Goal: Task Accomplishment & Management: Use online tool/utility

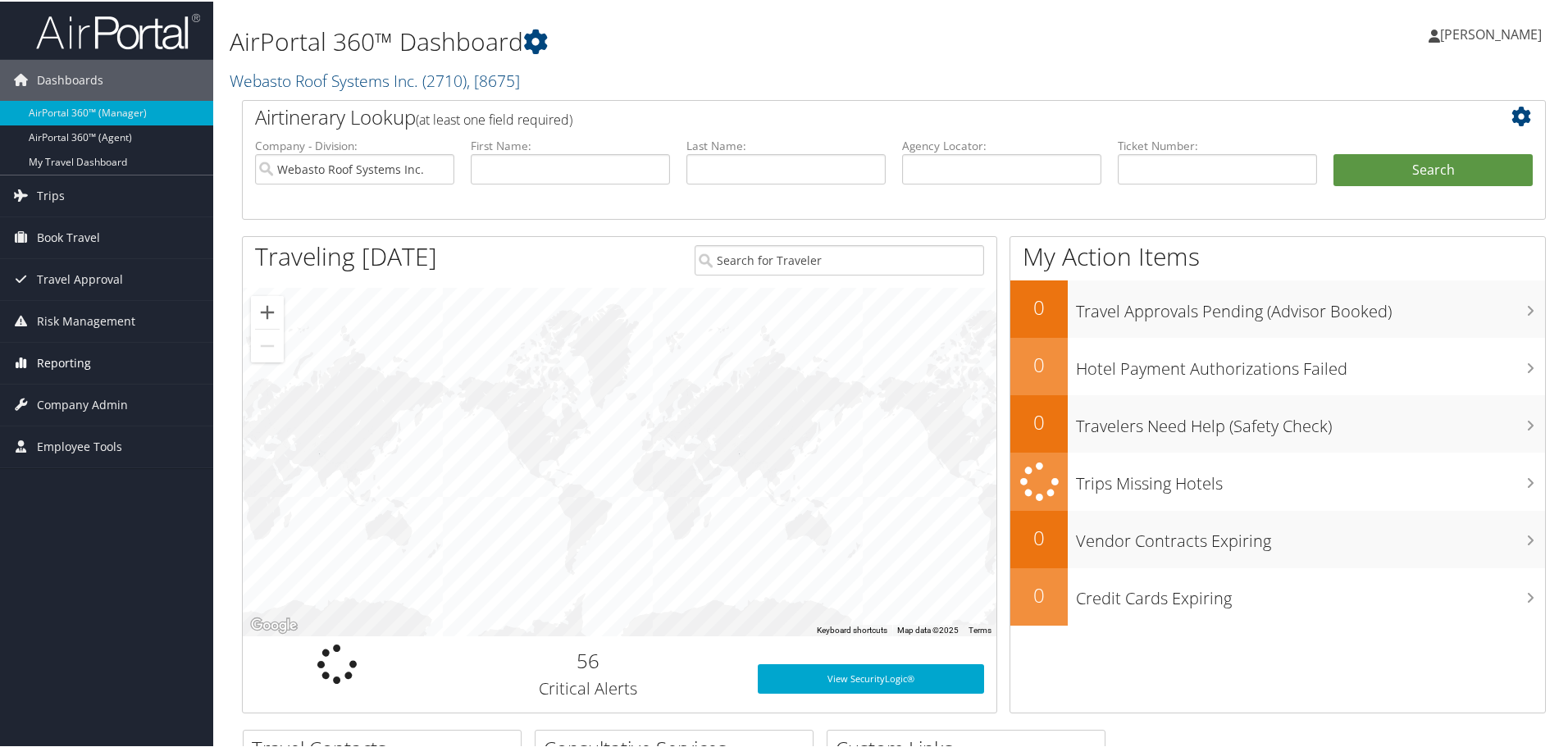
click at [80, 354] on span "Reporting" at bounding box center [63, 361] width 54 height 41
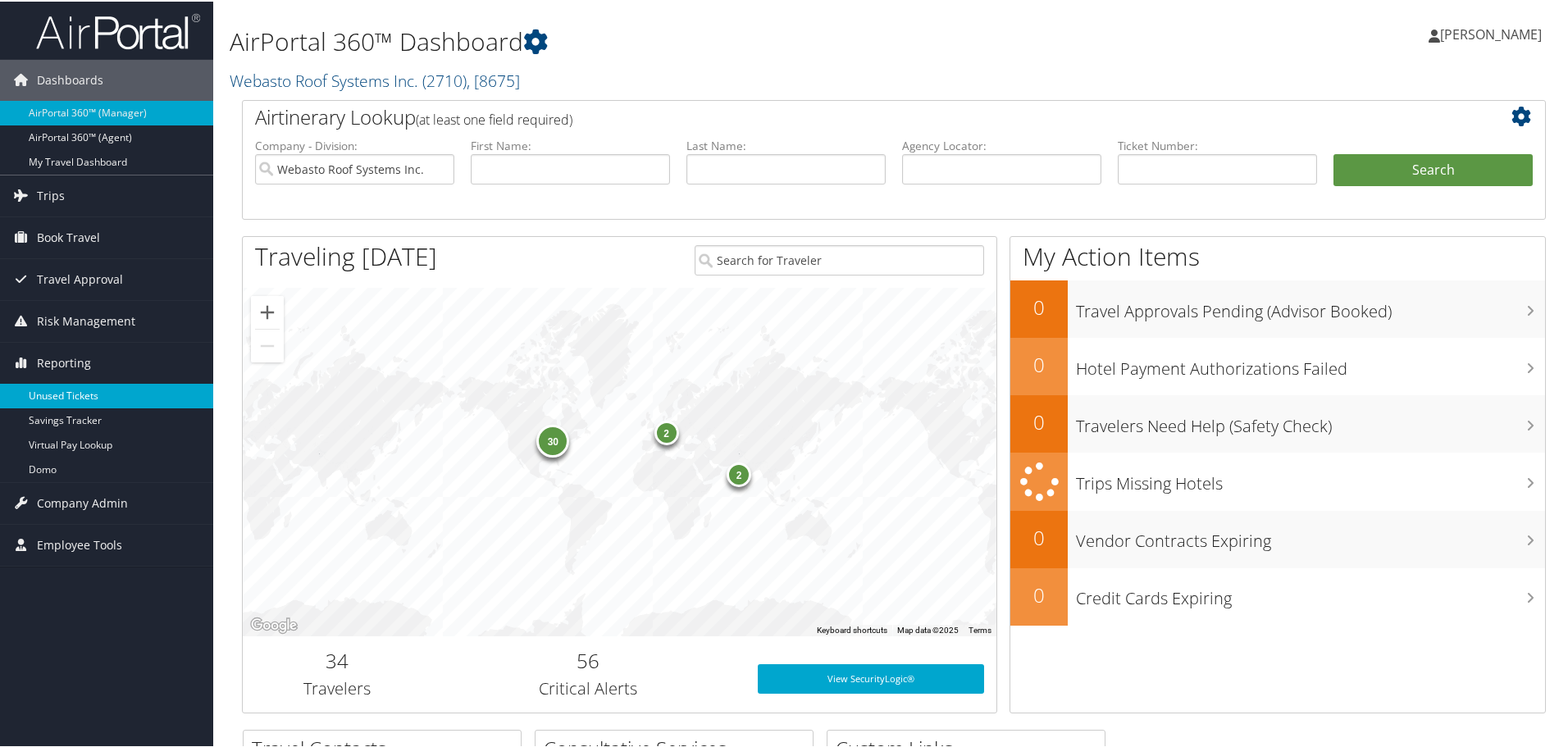
click at [80, 390] on link "Unused Tickets" at bounding box center [106, 395] width 213 height 25
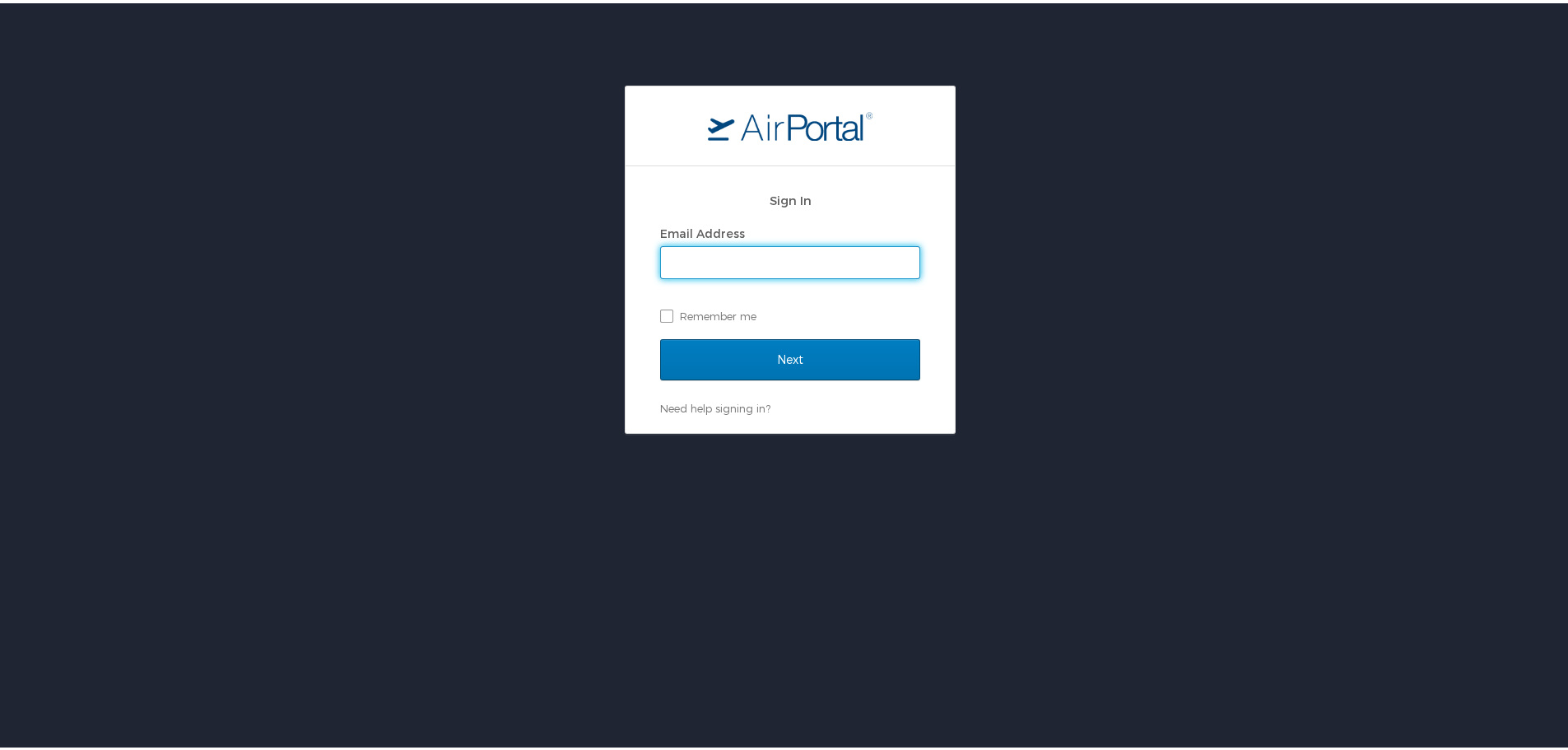
type input "[EMAIL_ADDRESS][DOMAIN_NAME]"
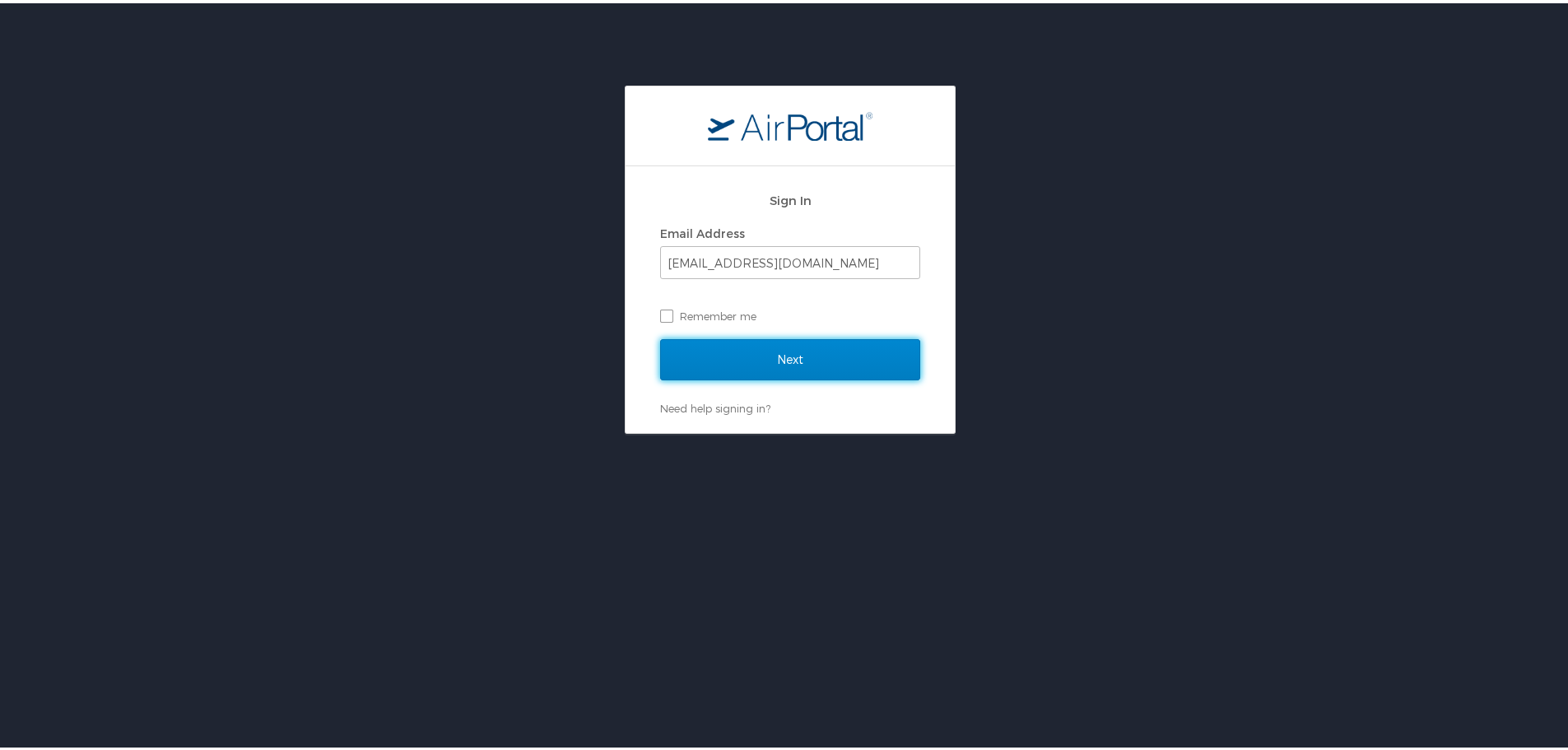
click at [814, 364] on input "Next" at bounding box center [790, 355] width 260 height 41
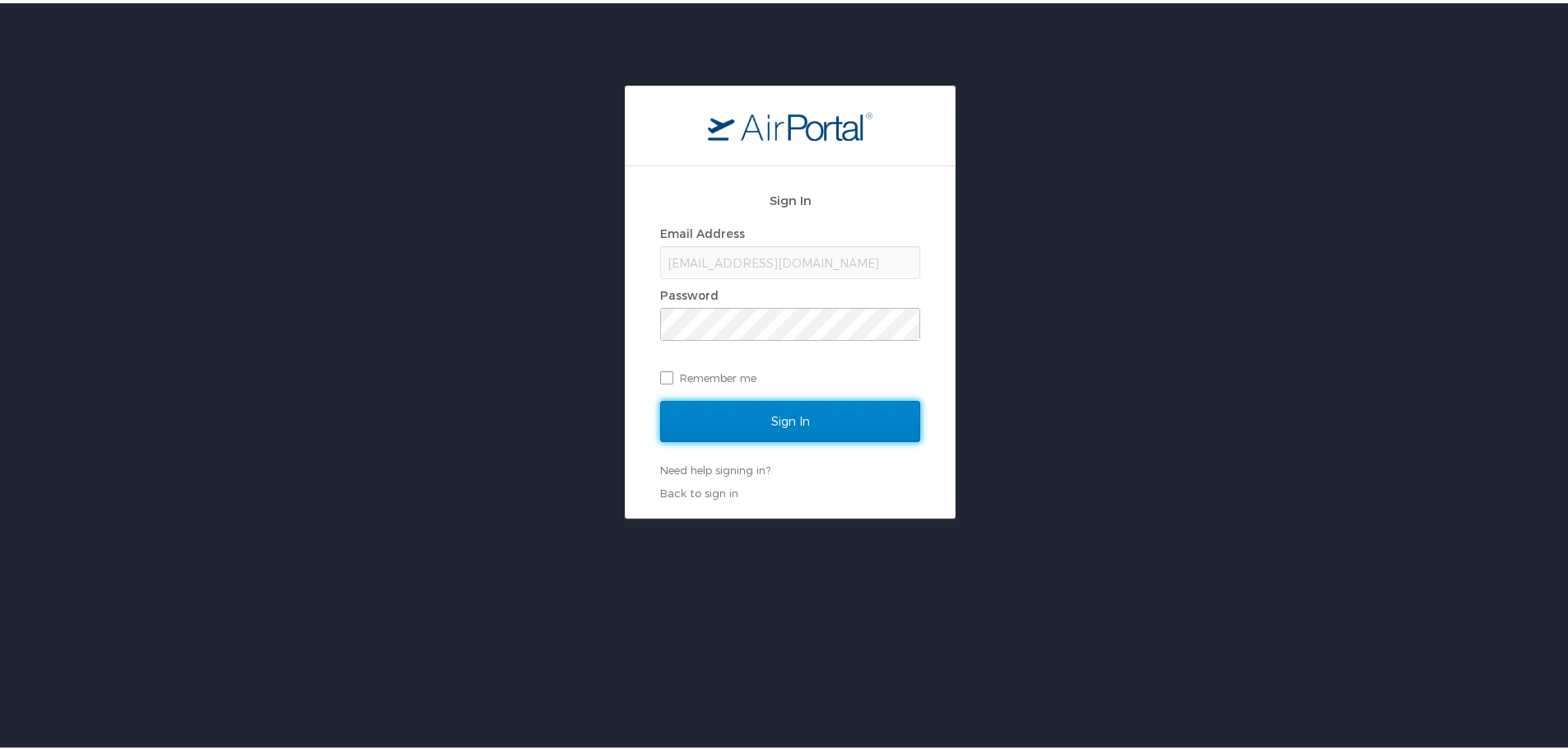
click at [874, 414] on input "Sign In" at bounding box center [790, 417] width 260 height 41
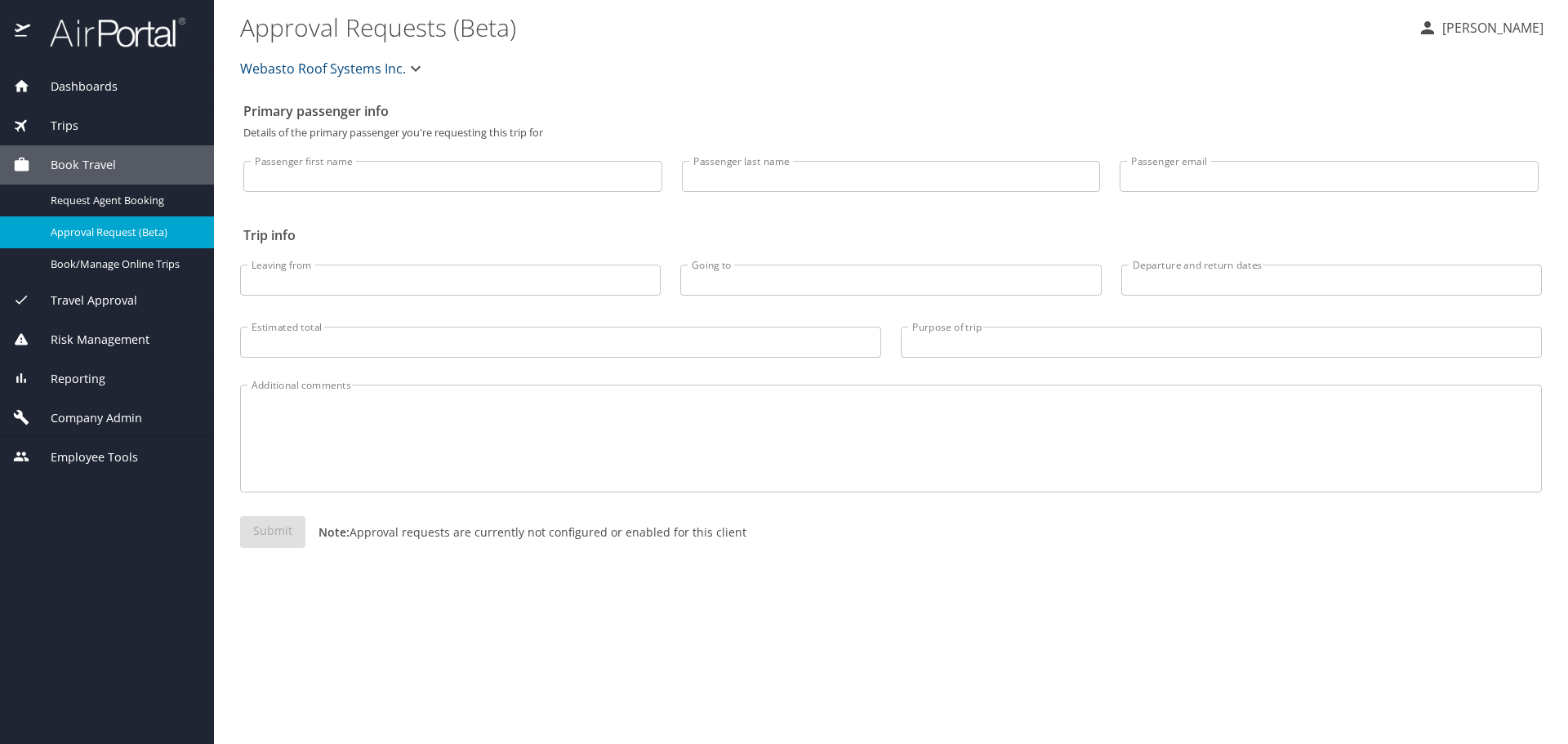
click at [57, 372] on div "Reporting" at bounding box center [107, 377] width 214 height 39
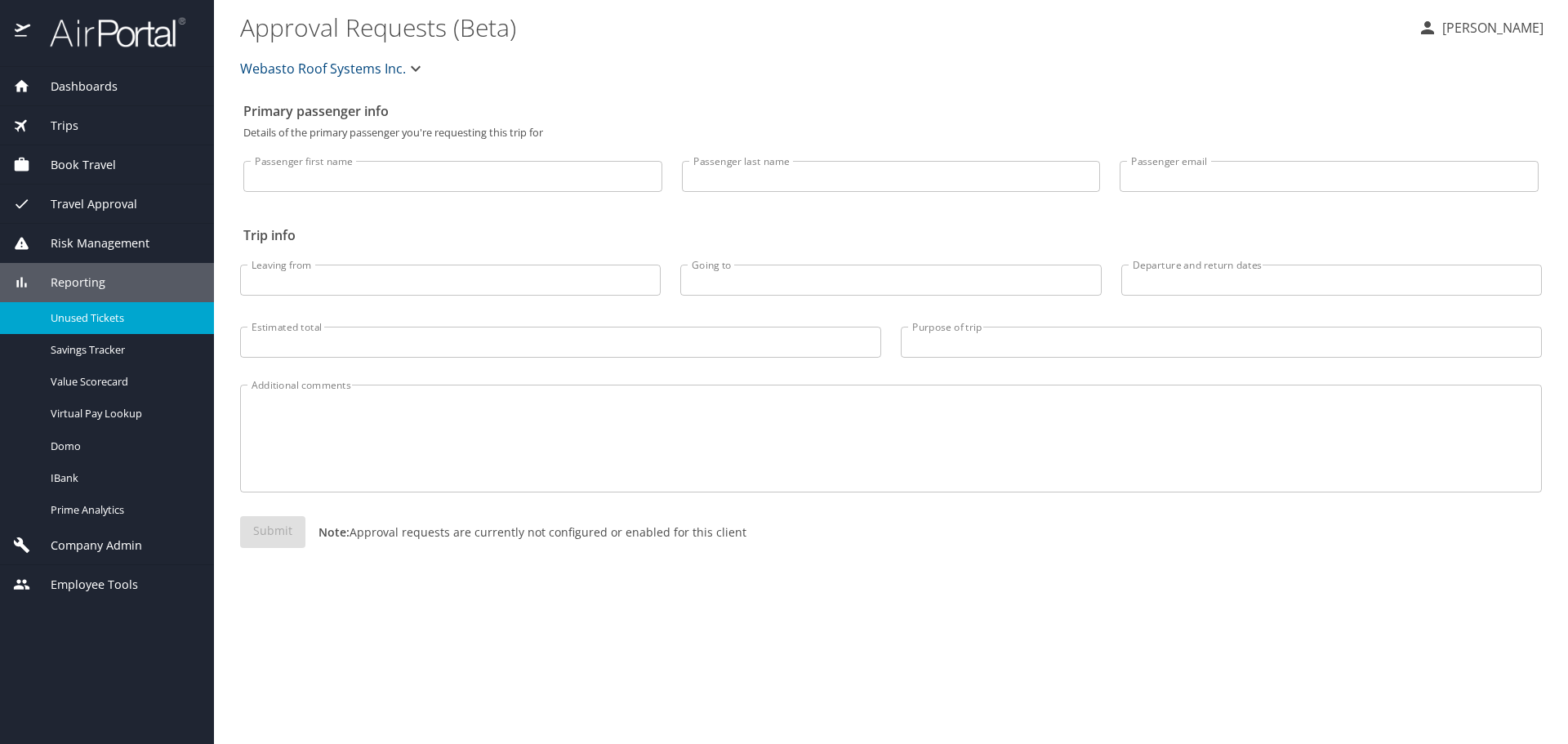
click at [131, 321] on span "Unused Tickets" at bounding box center [122, 318] width 144 height 16
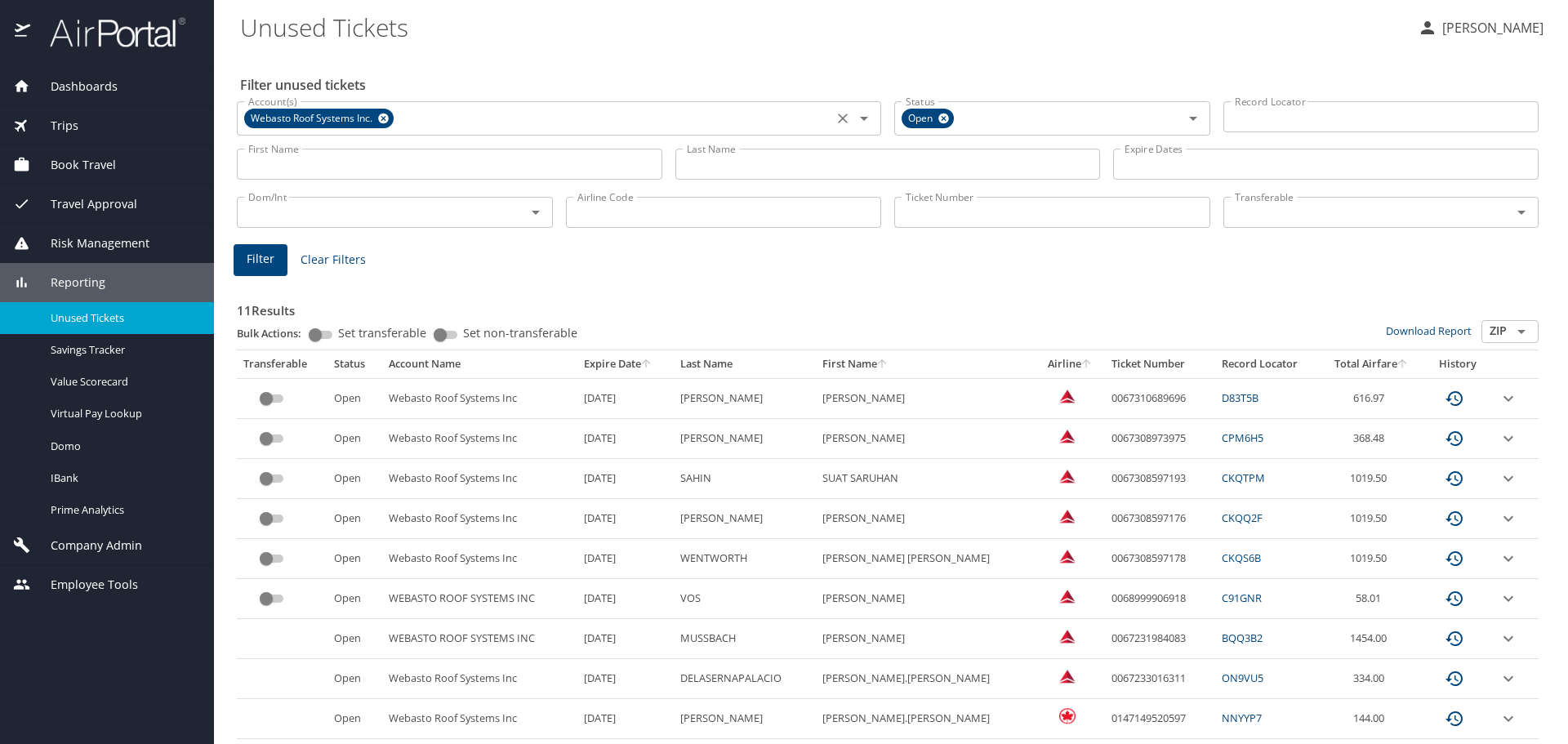
click at [383, 115] on icon at bounding box center [383, 118] width 11 height 11
click at [809, 168] on input "Last Name" at bounding box center [888, 164] width 425 height 31
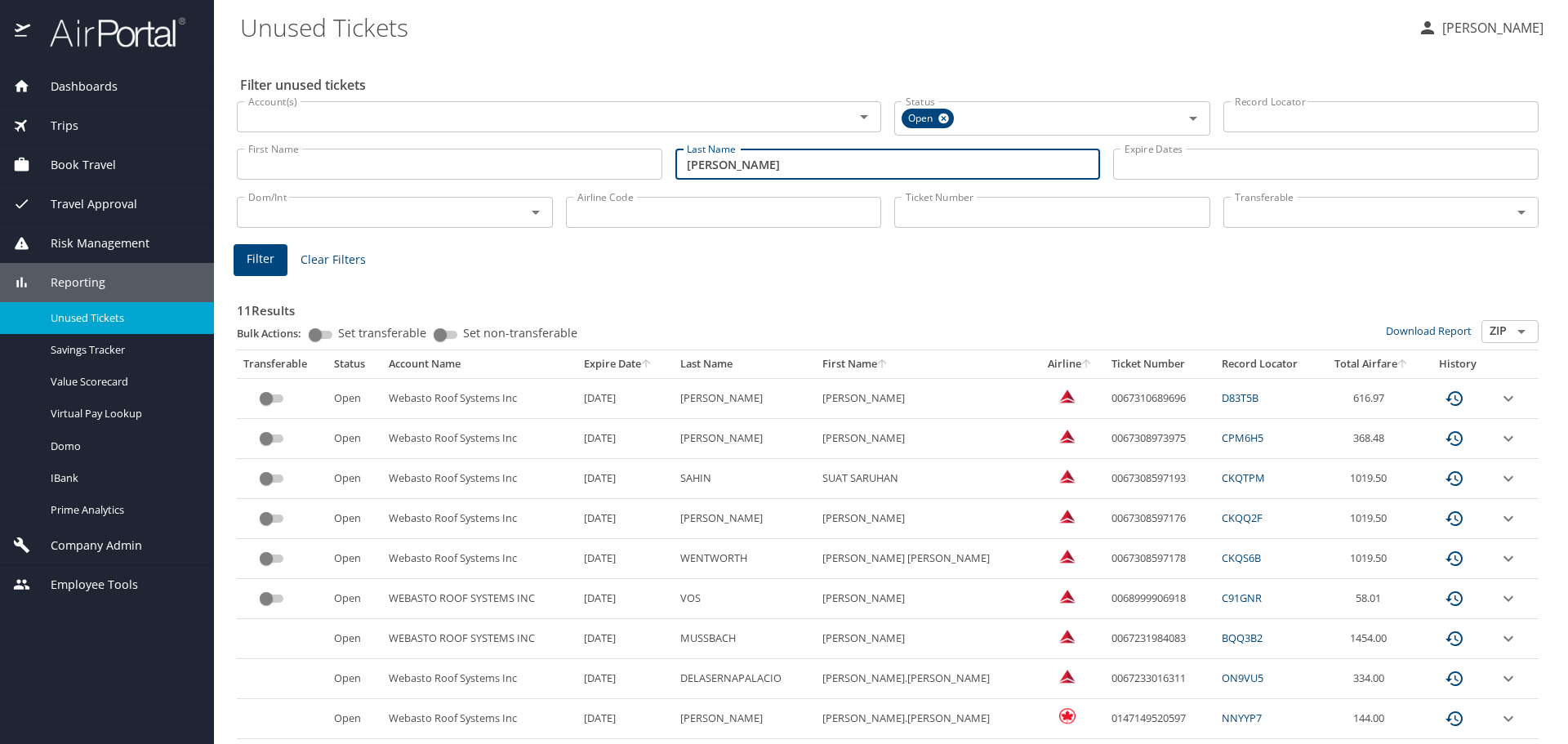
type input "spencley"
click at [488, 170] on input "First Name" at bounding box center [449, 164] width 425 height 31
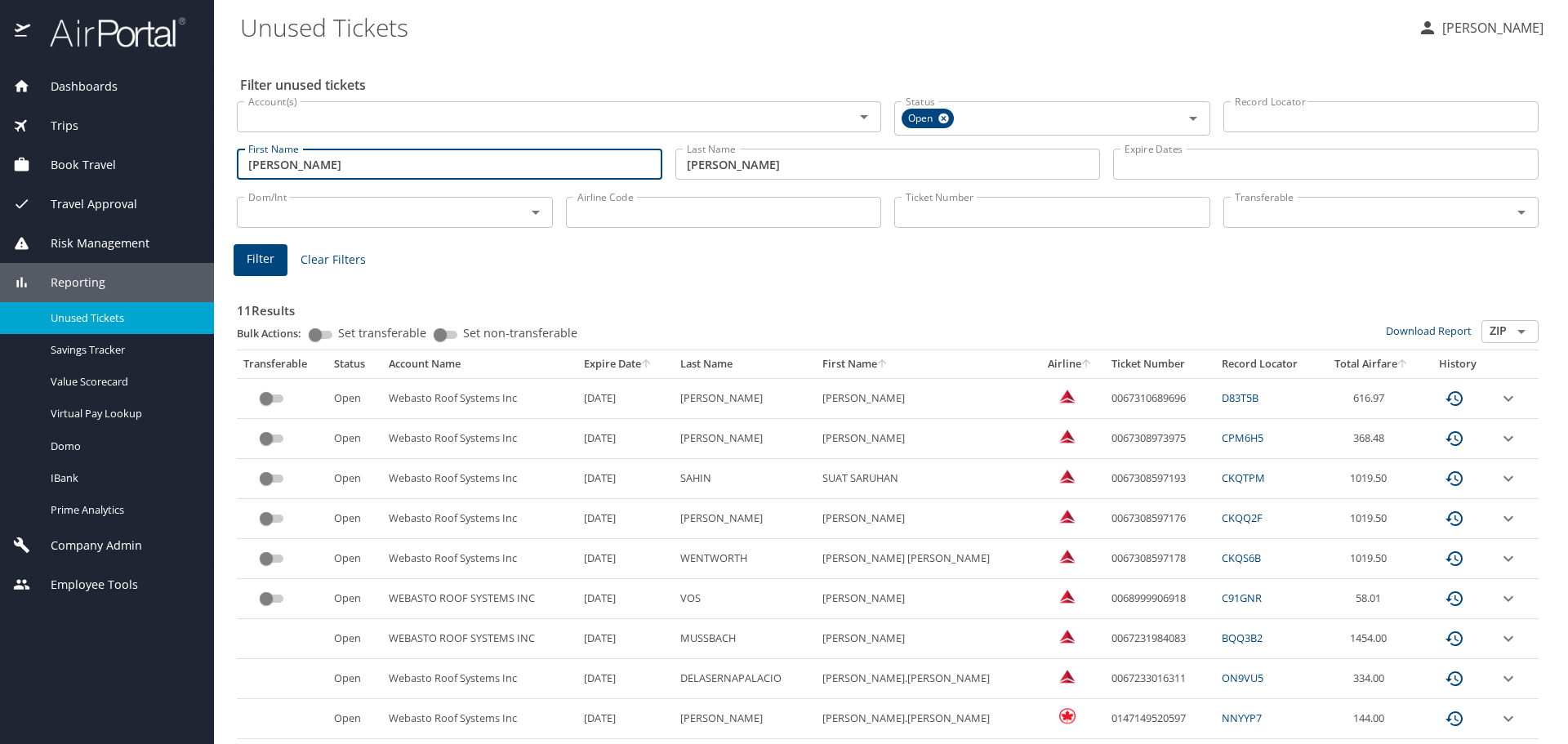
type input "peter"
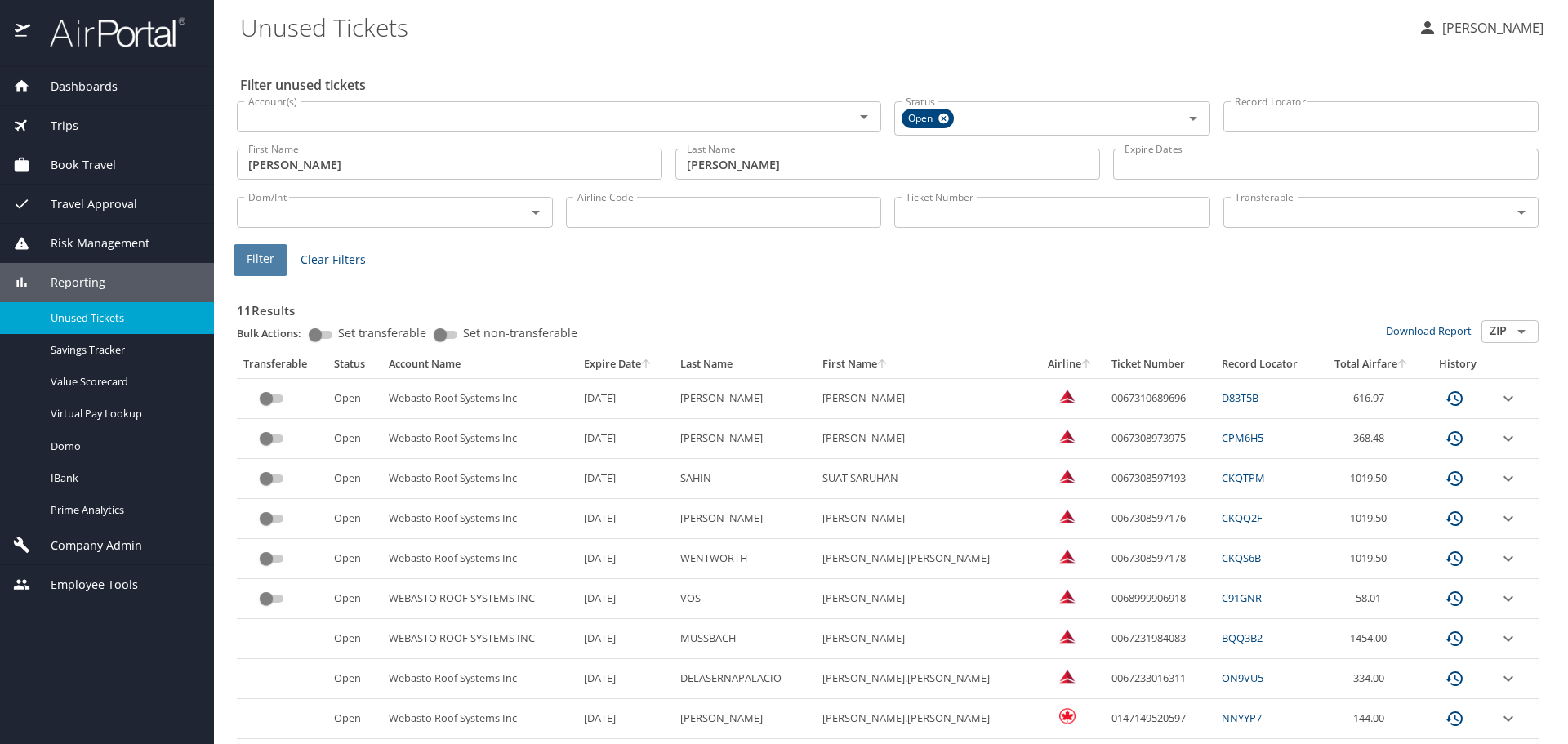
click at [259, 254] on span "Filter" at bounding box center [261, 259] width 28 height 21
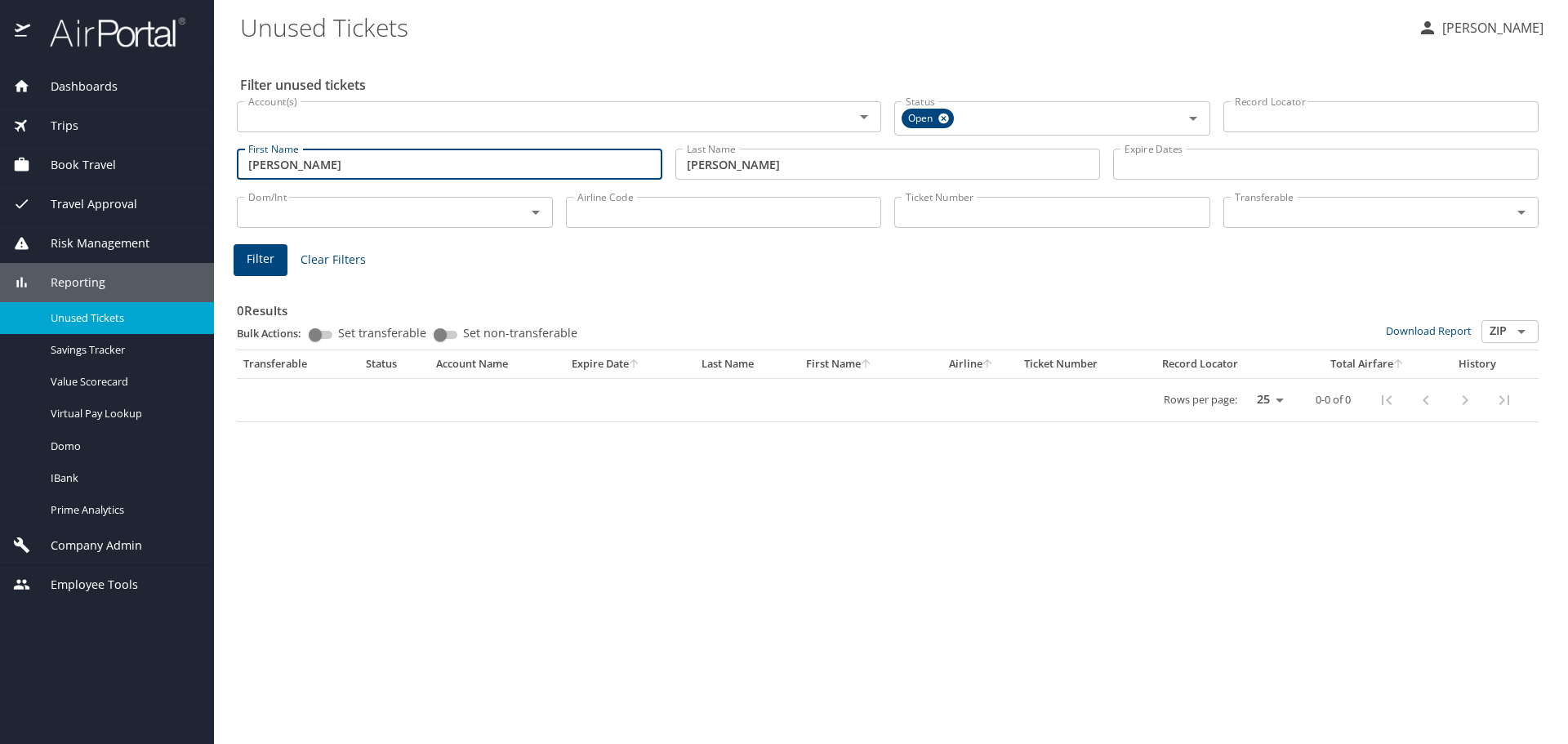
drag, startPoint x: 321, startPoint y: 156, endPoint x: 198, endPoint y: 155, distance: 123.0
click at [198, 155] on div "Dashboards AirPortal 360™ Manager AirPortal 360™ Agent My Travel Dashboard Trip…" at bounding box center [784, 372] width 1568 height 744
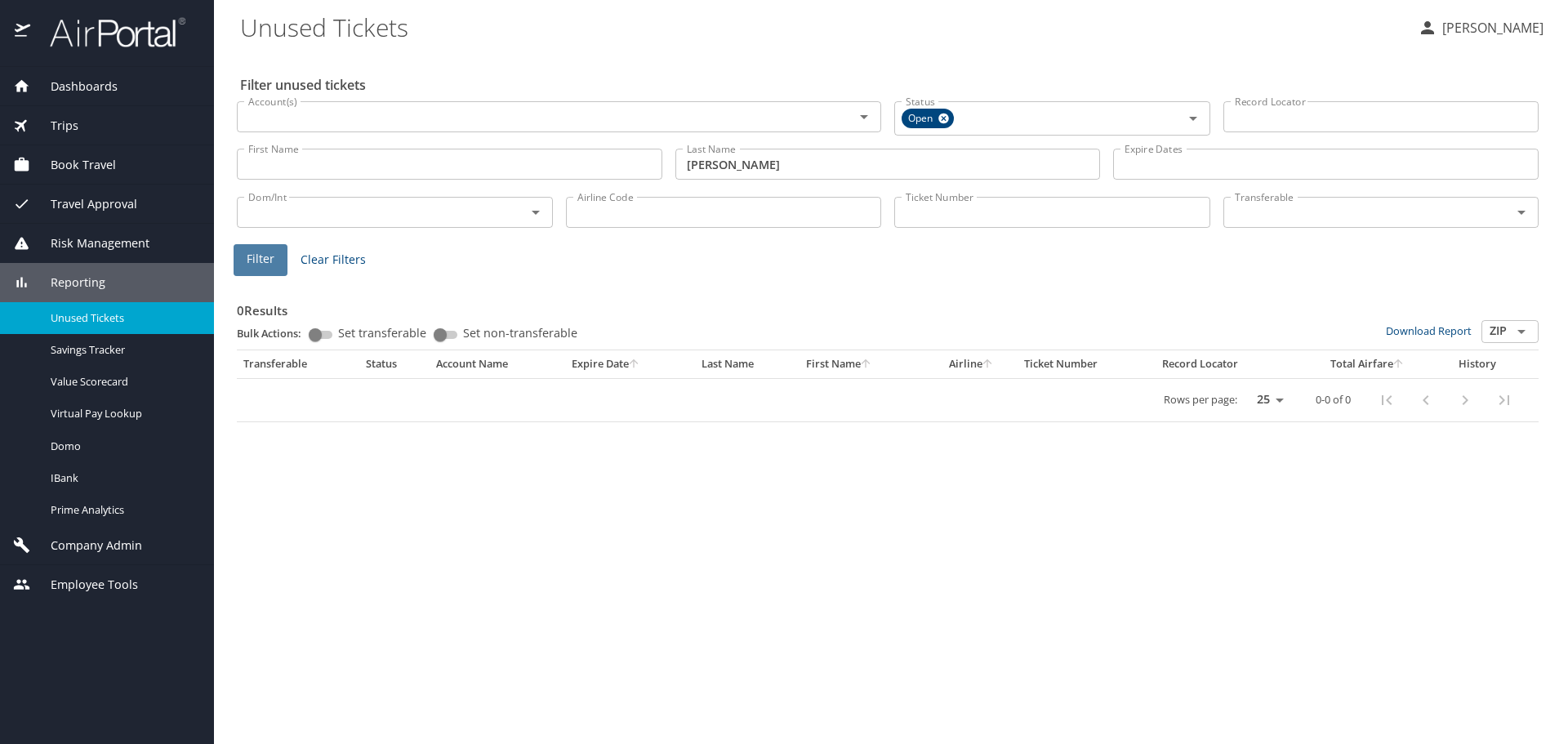
click at [264, 250] on span "Filter" at bounding box center [261, 259] width 28 height 21
